Goal: Information Seeking & Learning: Learn about a topic

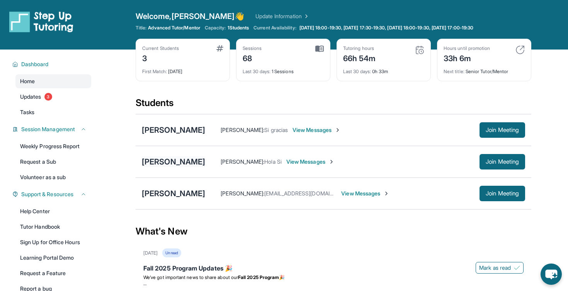
click at [162, 162] on div "[PERSON_NAME]" at bounding box center [173, 161] width 63 height 11
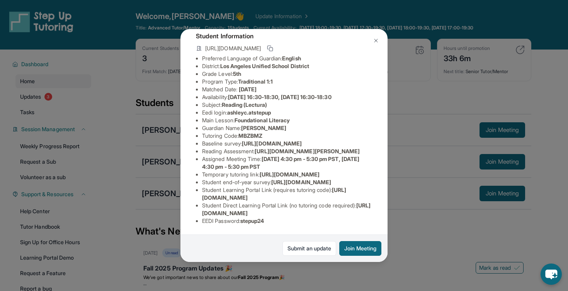
scroll to position [131, 12]
drag, startPoint x: 249, startPoint y: 89, endPoint x: 249, endPoint y: 96, distance: 6.2
click at [249, 147] on li "Reading Assessment : [URL][DOMAIN_NAME][PERSON_NAME]" at bounding box center [287, 151] width 170 height 8
click at [256, 147] on li "Reading Assessment : [URL][DOMAIN_NAME][PERSON_NAME]" at bounding box center [287, 151] width 170 height 8
drag, startPoint x: 248, startPoint y: 90, endPoint x: 215, endPoint y: 96, distance: 33.3
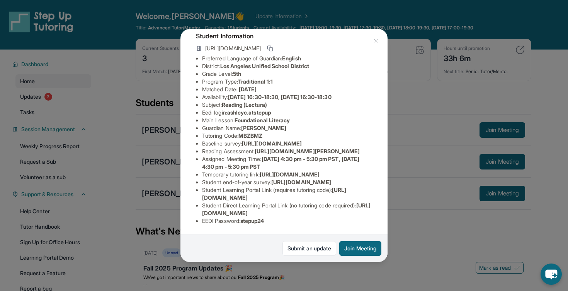
click at [255, 148] on span "[URL][DOMAIN_NAME][PERSON_NAME]" at bounding box center [307, 151] width 105 height 7
click at [216, 147] on li "Reading Assessment : [URL][DOMAIN_NAME][PERSON_NAME]" at bounding box center [287, 151] width 170 height 8
drag, startPoint x: 247, startPoint y: 89, endPoint x: 361, endPoint y: 104, distance: 114.6
click at [361, 104] on div "[PERSON_NAME] Guardian: [PERSON_NAME] Student Information [URL][DOMAIN_NAME] Pr…" at bounding box center [284, 145] width 207 height 233
copy span "[URL][DOMAIN_NAME][PERSON_NAME]"
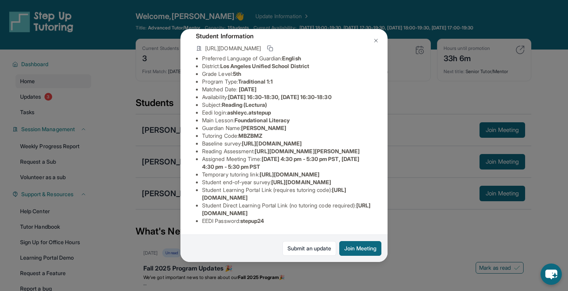
click at [260, 171] on span "[URL][DOMAIN_NAME]" at bounding box center [290, 174] width 60 height 7
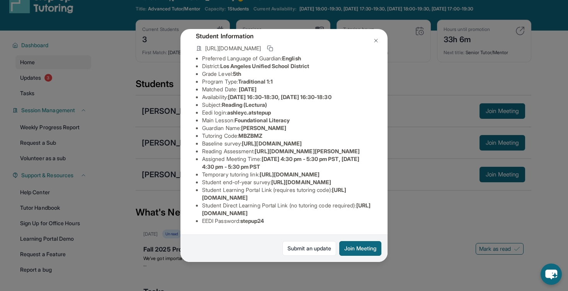
scroll to position [17, 0]
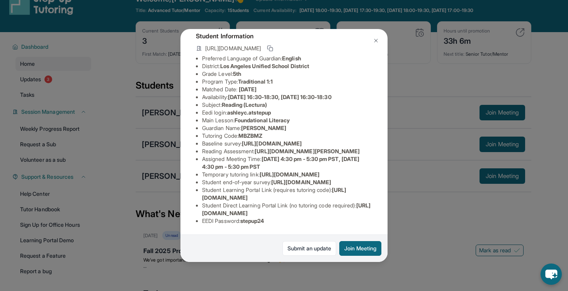
click at [380, 39] on button at bounding box center [375, 40] width 15 height 15
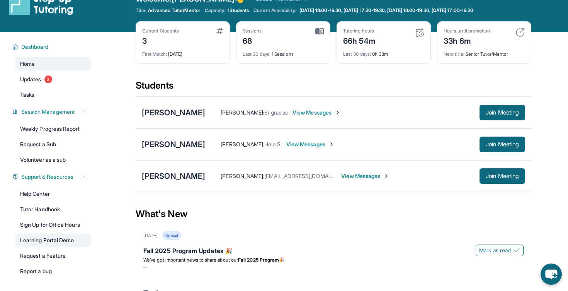
scroll to position [47, 0]
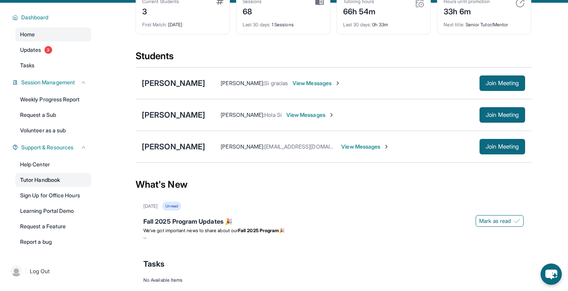
click at [53, 185] on link "Tutor Handbook" at bounding box center [53, 180] width 76 height 14
click at [180, 109] on div "[PERSON_NAME]" at bounding box center [173, 114] width 63 height 11
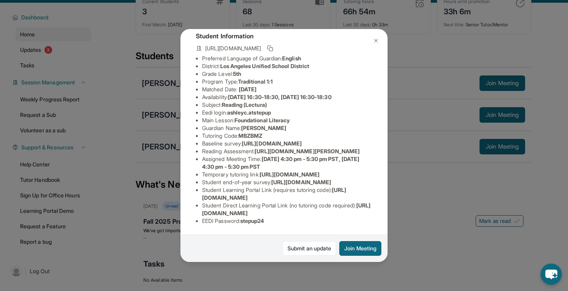
scroll to position [0, 0]
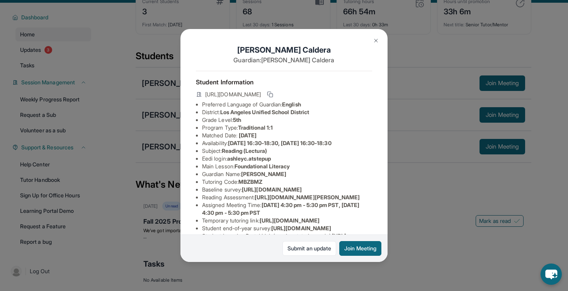
click at [379, 36] on button at bounding box center [375, 40] width 15 height 15
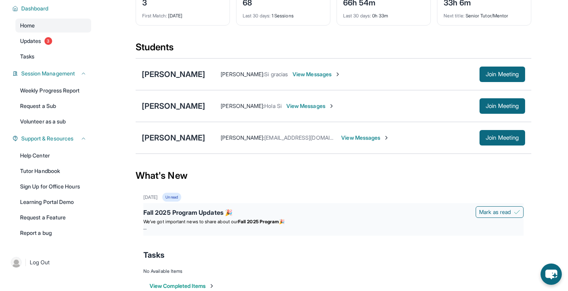
scroll to position [73, 0]
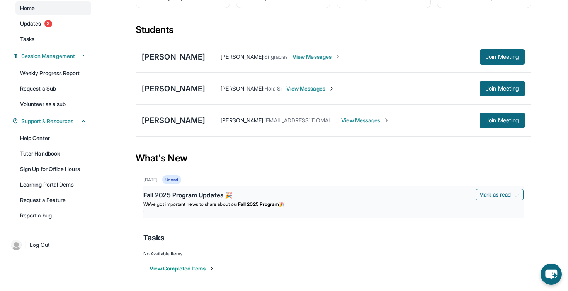
click at [278, 199] on div "Fall 2025 Program Updates 🎉" at bounding box center [333, 195] width 380 height 11
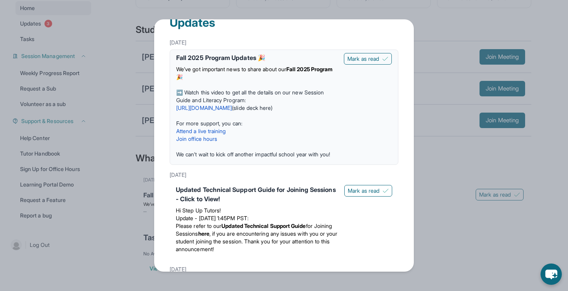
scroll to position [0, 0]
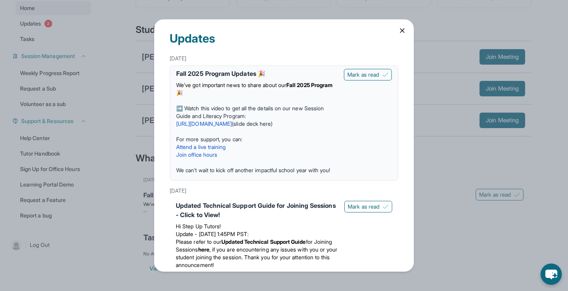
click at [232, 124] on link "[URL][DOMAIN_NAME]" at bounding box center [204, 123] width 56 height 7
click at [403, 33] on icon at bounding box center [403, 31] width 8 height 8
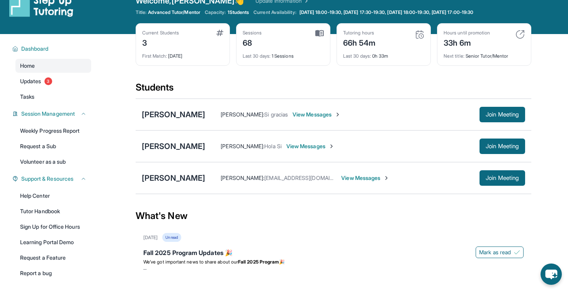
scroll to position [17, 0]
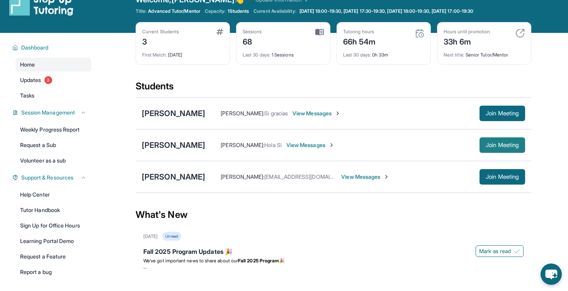
click at [506, 150] on button "Join Meeting" at bounding box center [503, 144] width 46 height 15
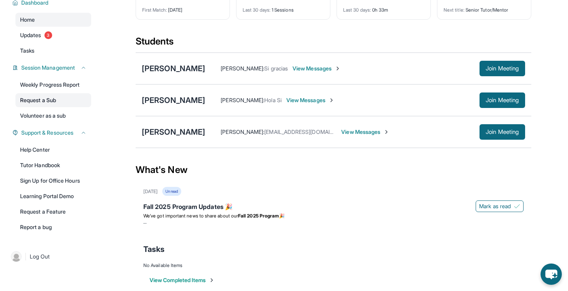
scroll to position [73, 0]
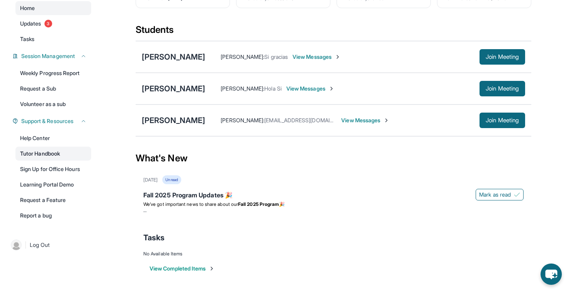
click at [70, 151] on link "Tutor Handbook" at bounding box center [53, 154] width 76 height 14
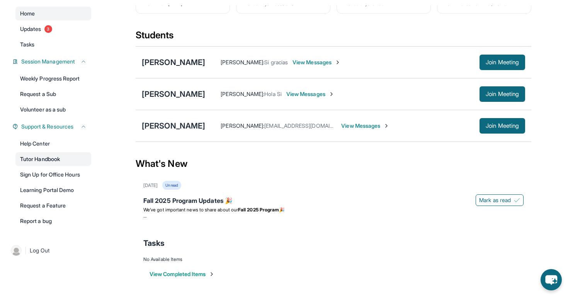
scroll to position [49, 0]
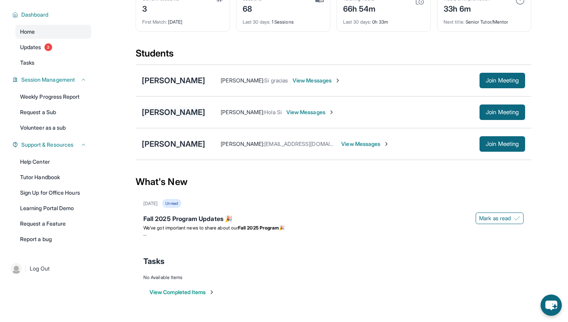
click at [175, 115] on div "[PERSON_NAME]" at bounding box center [173, 112] width 63 height 11
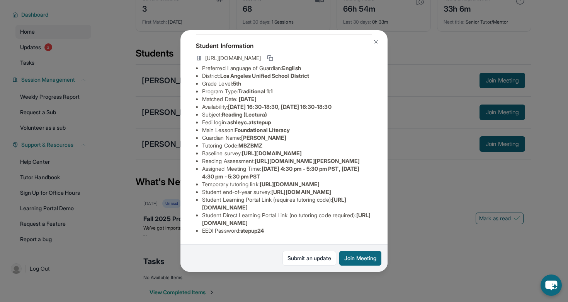
scroll to position [121, 278]
drag, startPoint x: 204, startPoint y: 77, endPoint x: 357, endPoint y: 96, distance: 154.7
click at [357, 96] on div "[PERSON_NAME] Guardian: [PERSON_NAME] Student Information [URL][DOMAIN_NAME] Pr…" at bounding box center [284, 150] width 207 height 241
copy span "[URL][DOMAIN_NAME]"
